Goal: Contribute content: Add original content to the website for others to see

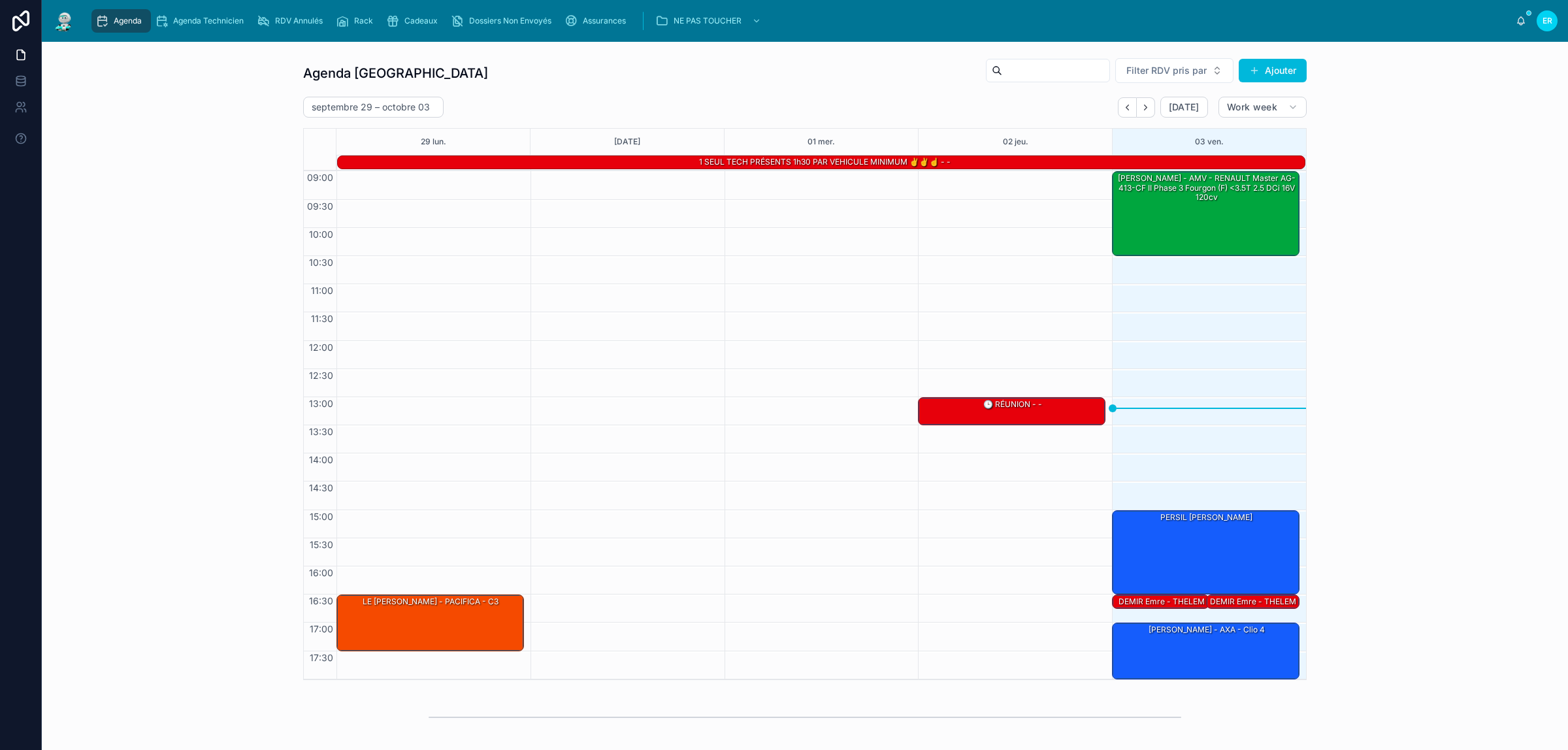
click at [595, 21] on span "Assurances" at bounding box center [604, 21] width 43 height 11
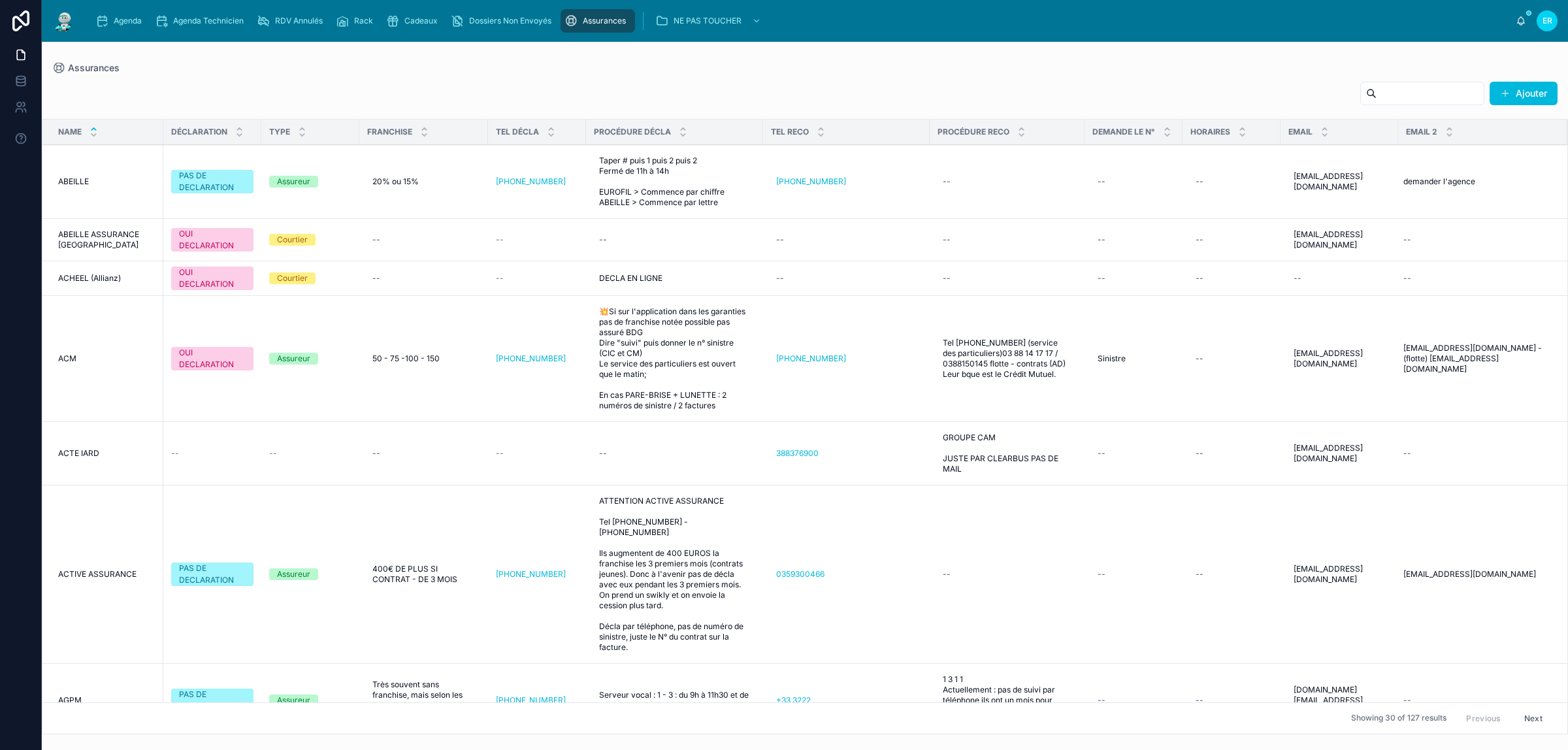
click at [402, 21] on div "Cadeaux" at bounding box center [414, 21] width 57 height 21
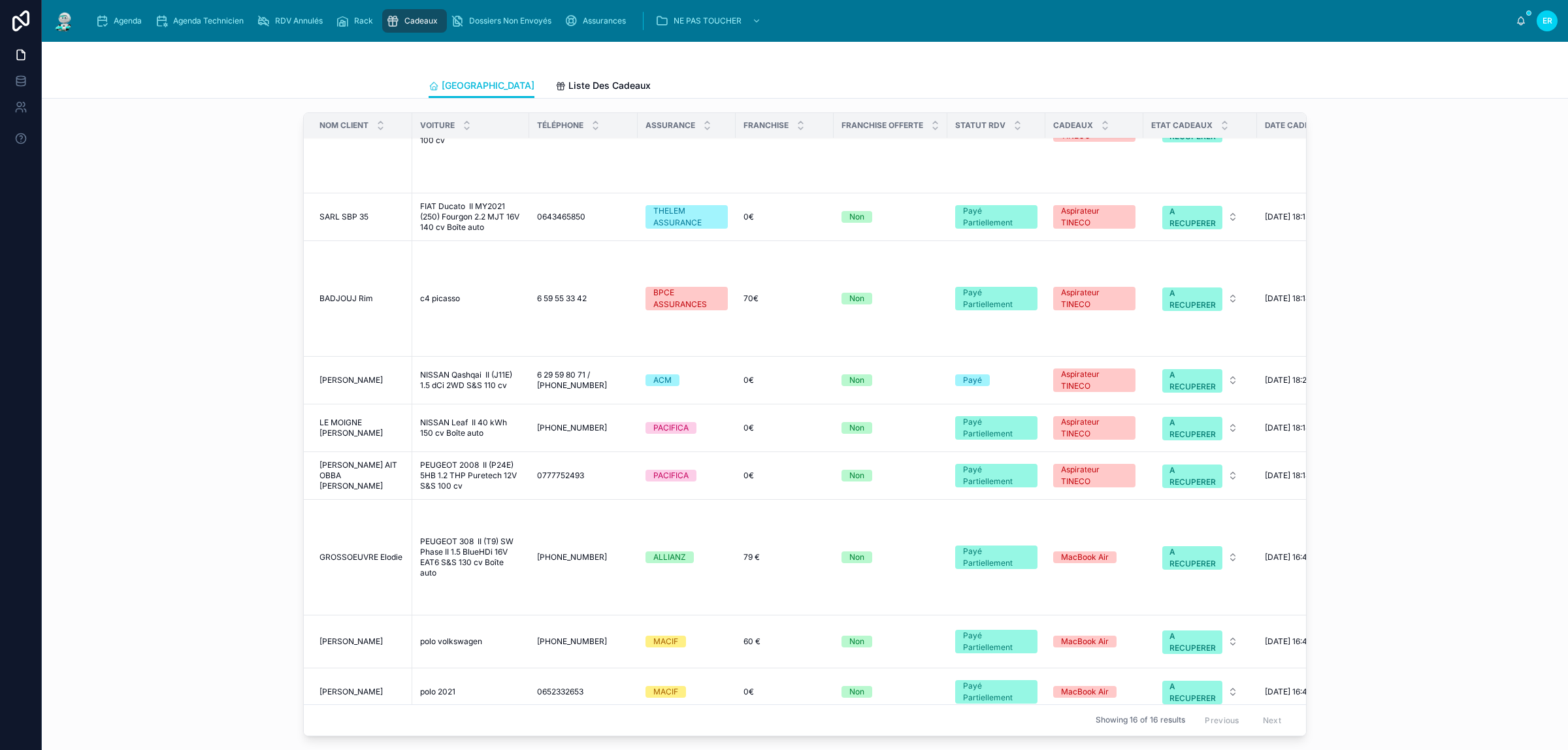
scroll to position [490, 0]
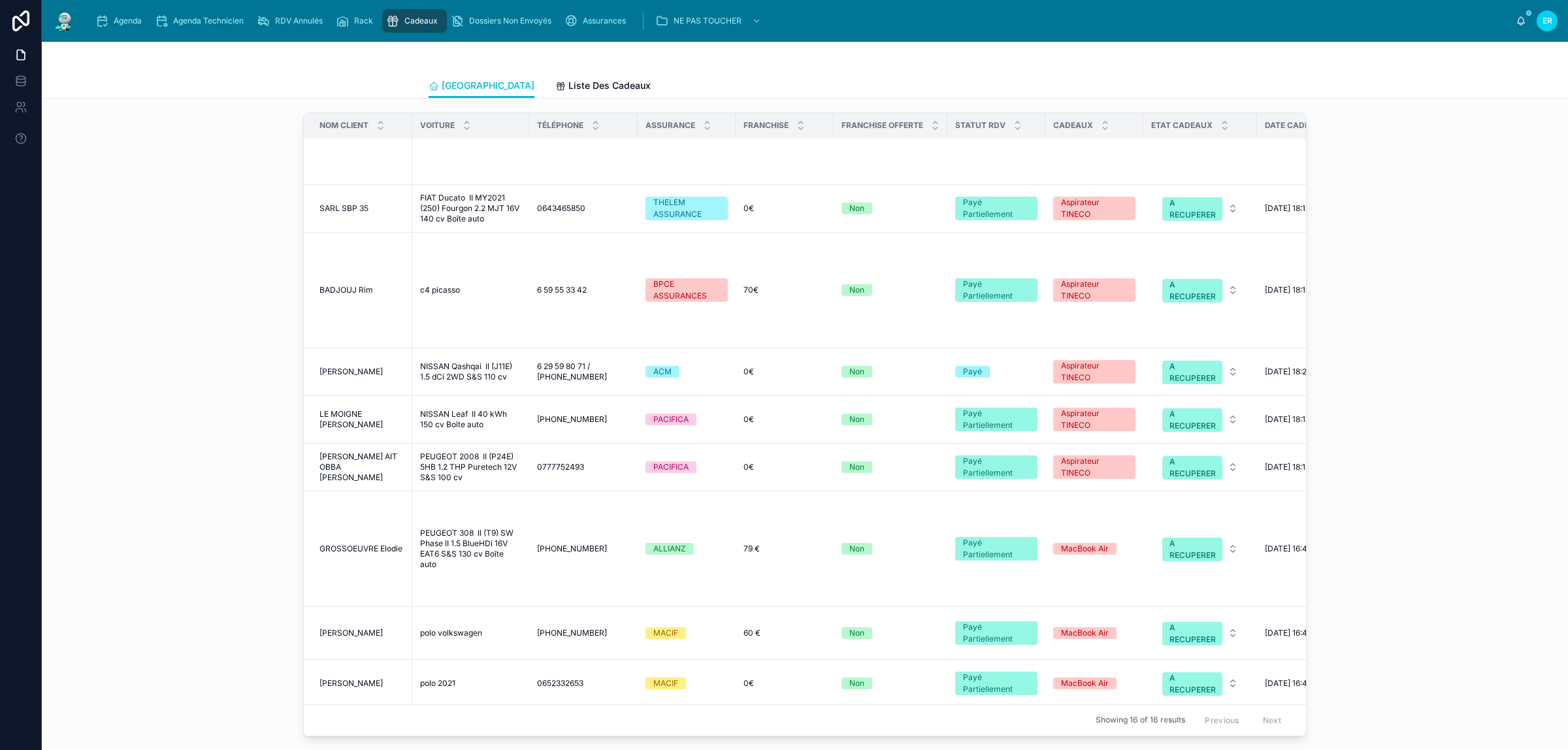
click at [601, 414] on div "[PHONE_NUMBER] [PHONE_NUMBER]" at bounding box center [583, 420] width 92 height 11
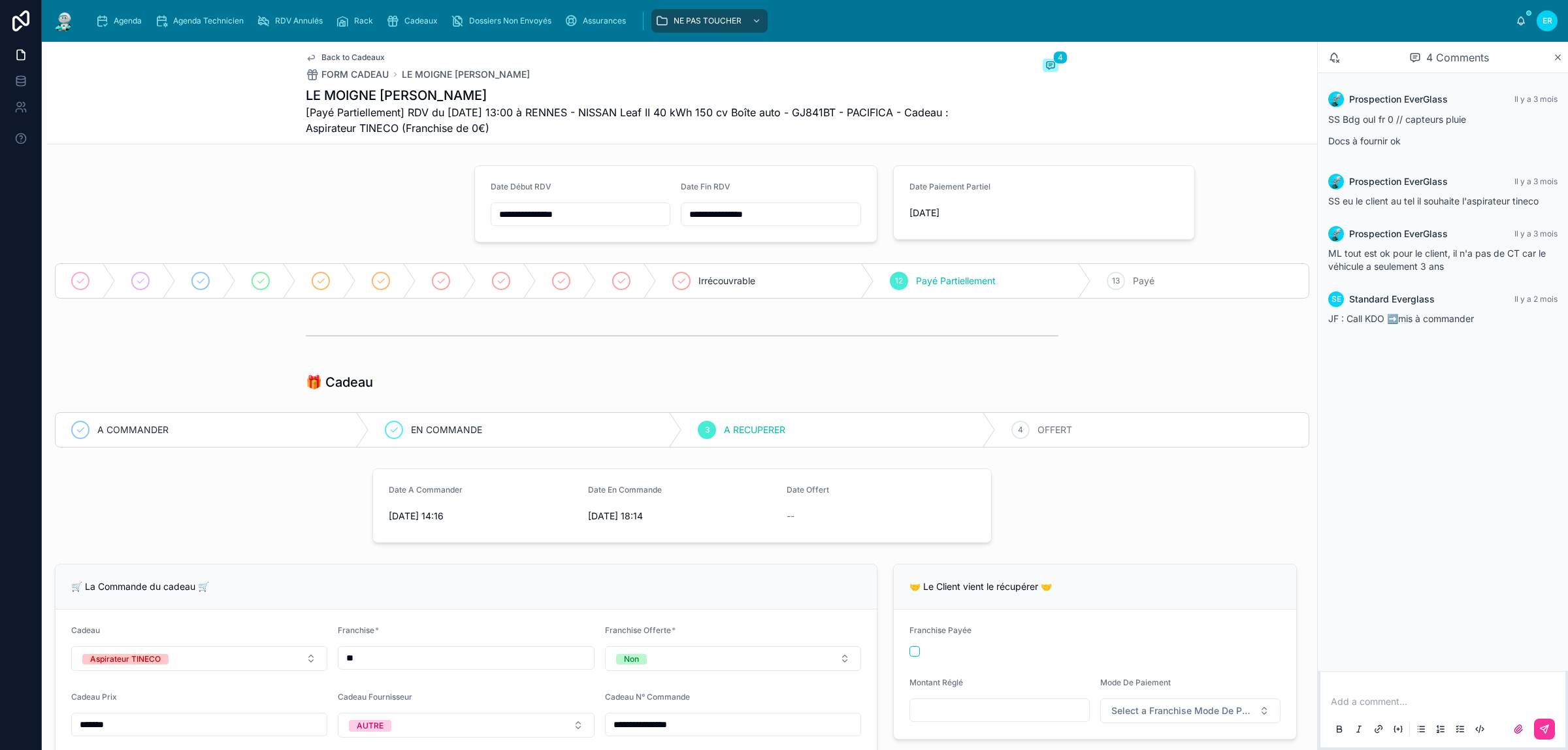
click at [1375, 698] on p at bounding box center [1445, 702] width 229 height 13
click at [1548, 729] on icon at bounding box center [1544, 729] width 11 height 11
click at [1067, 420] on div "4 OFFERT" at bounding box center [1152, 430] width 313 height 34
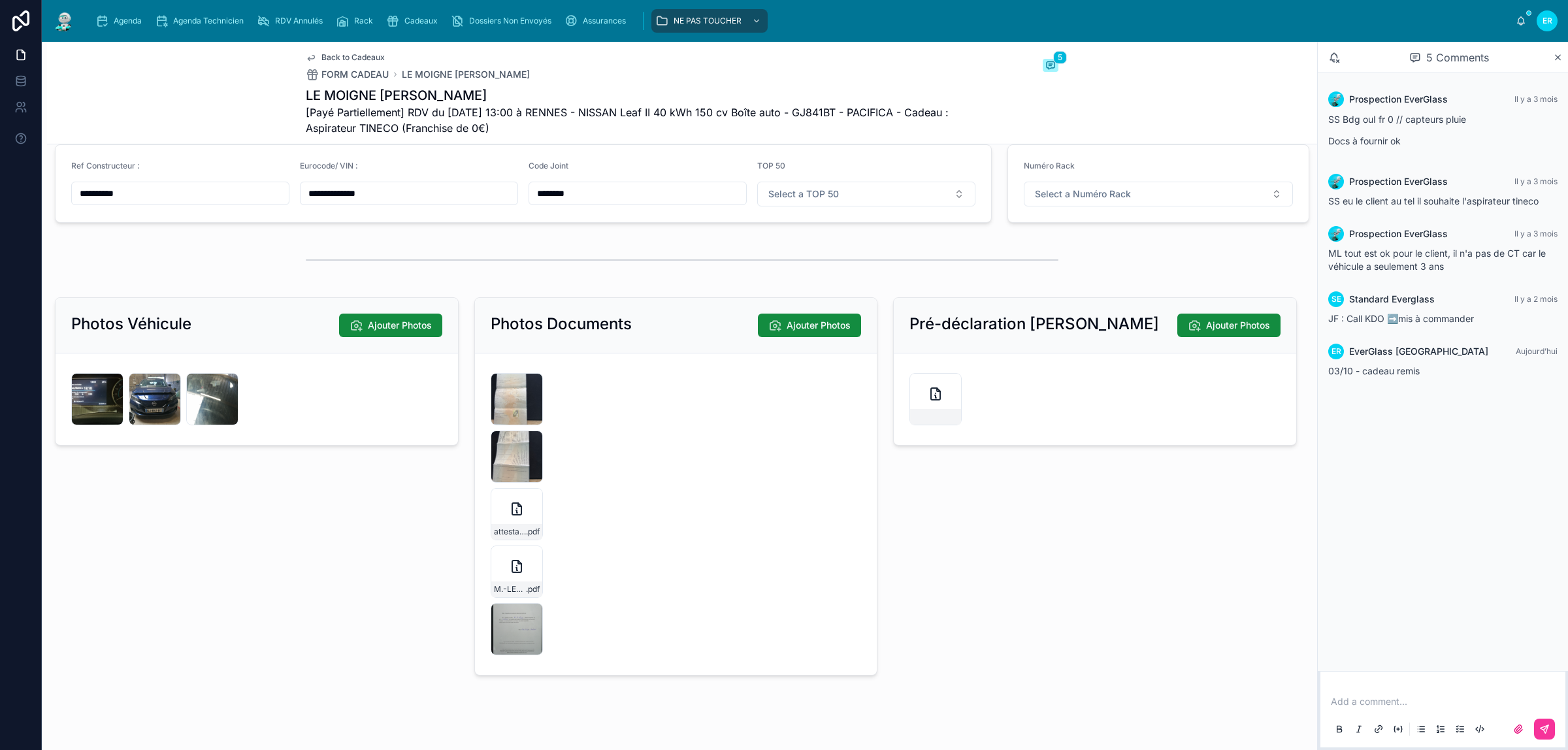
scroll to position [2396, 0]
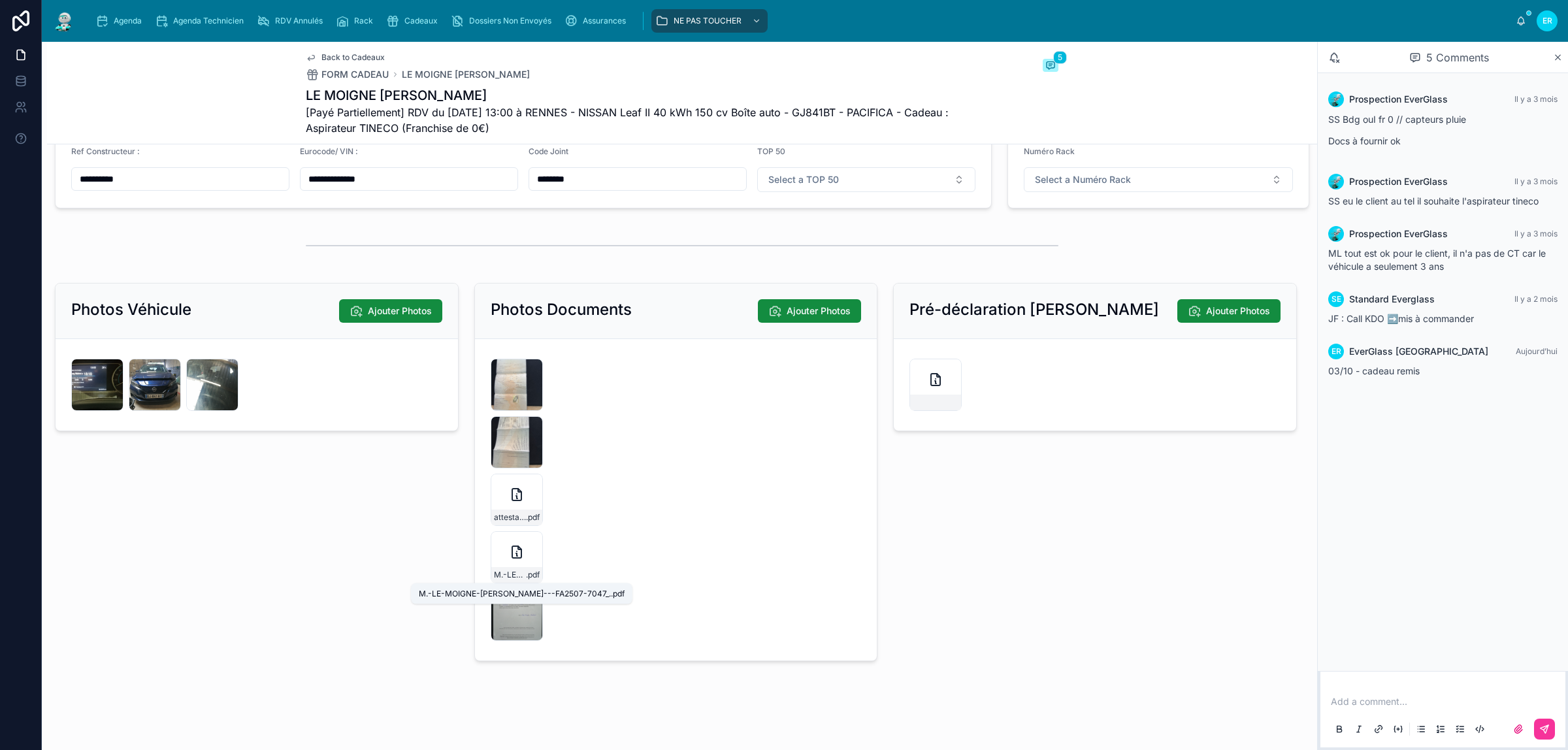
click at [507, 615] on div "IMG_20251003_131359 .jpg" at bounding box center [517, 615] width 52 height 52
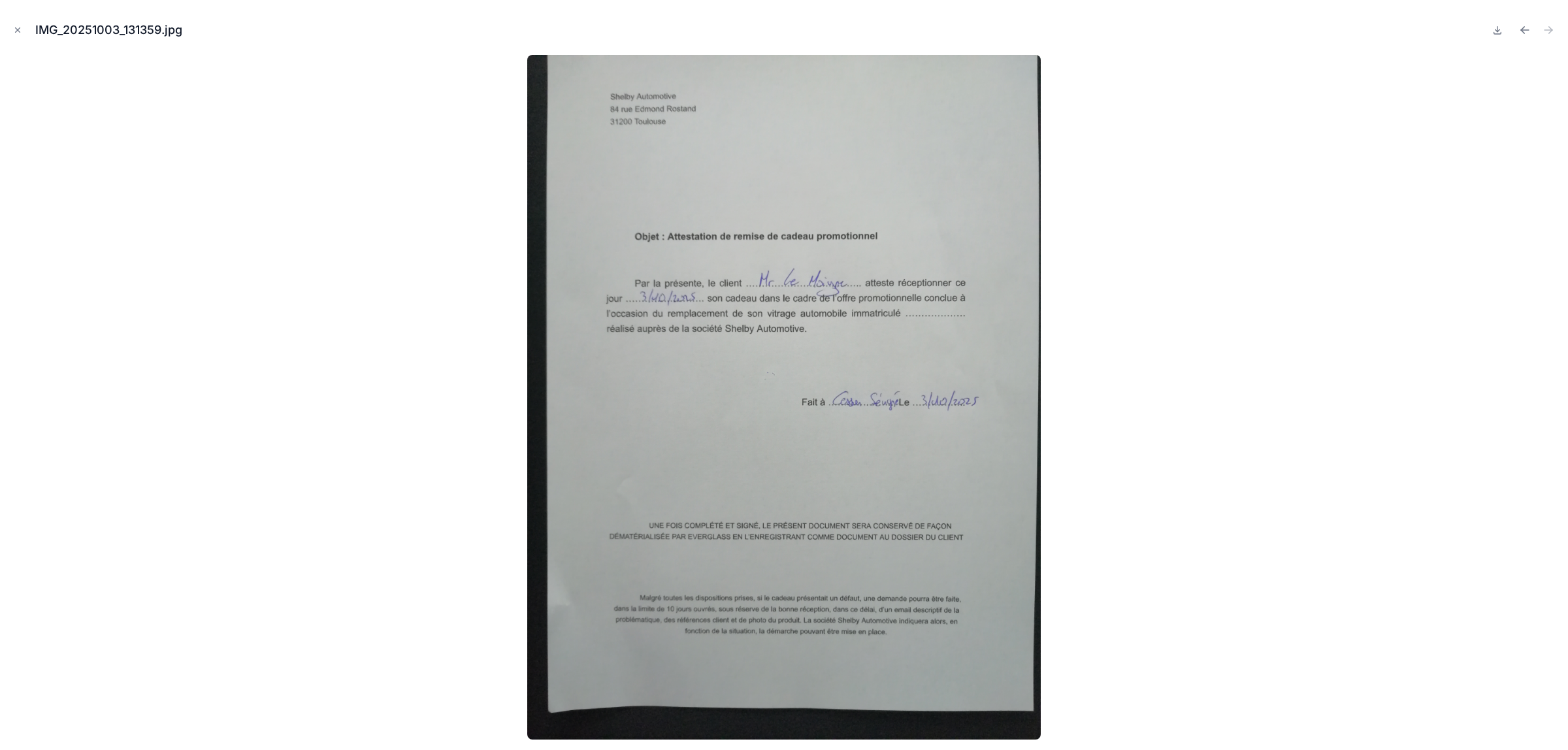
click at [17, 28] on icon "Close modal" at bounding box center [18, 30] width 9 height 9
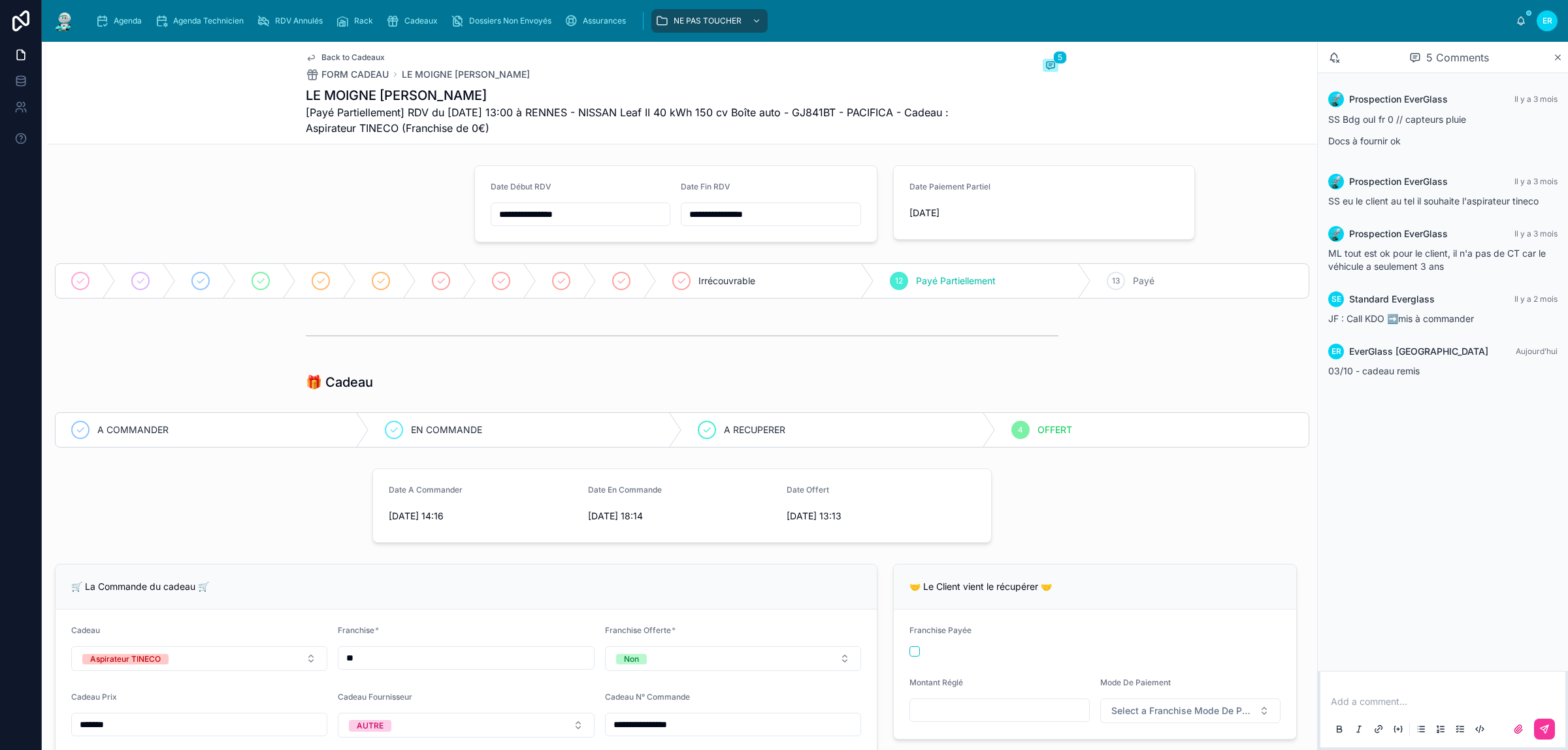
click at [128, 21] on span "Agenda" at bounding box center [128, 21] width 28 height 11
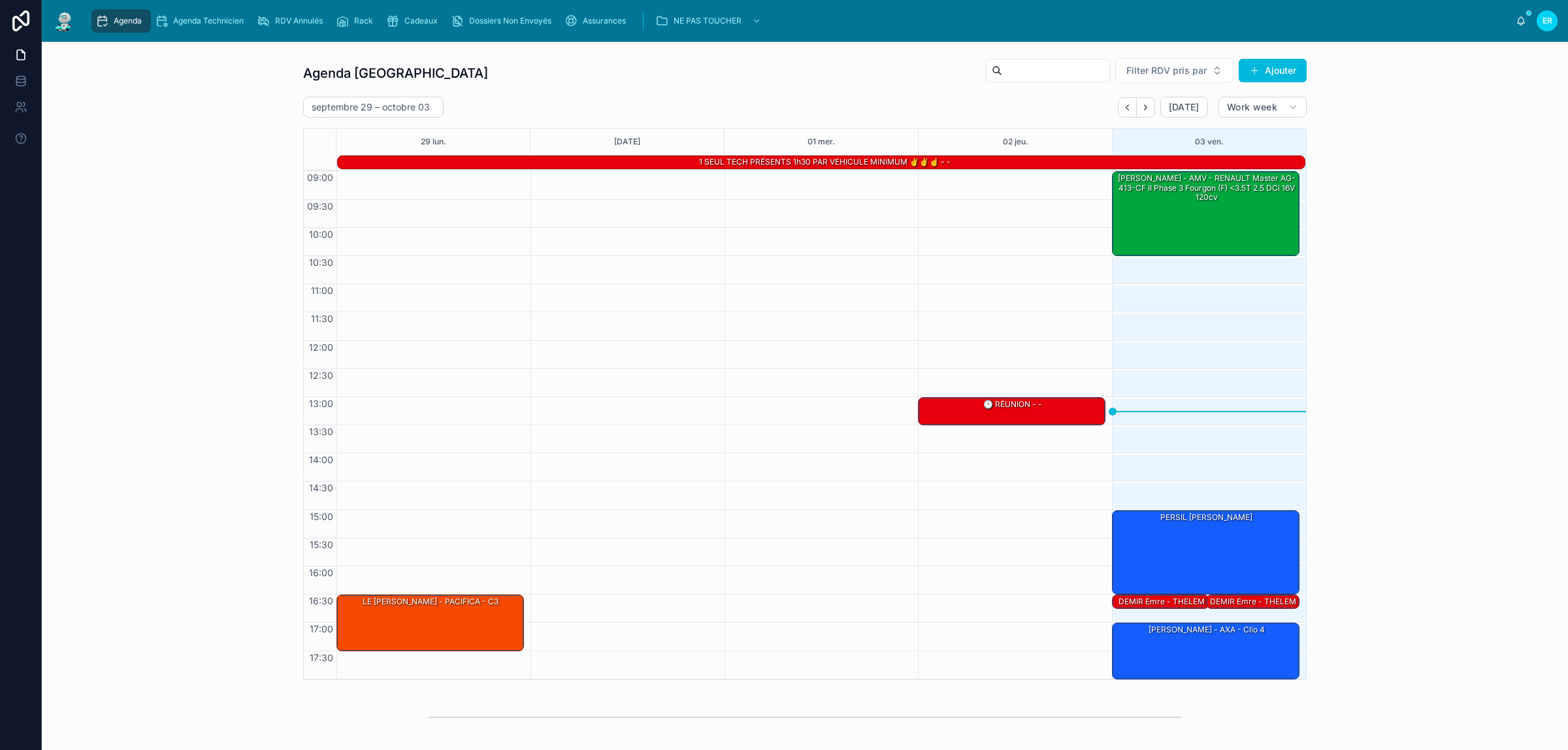
click at [201, 116] on div "Agenda Rennes Filter RDV pris par Ajouter [DATE] – [DATE] [DATE] Work week 29 […" at bounding box center [805, 369] width 1505 height 633
